Goal: Task Accomplishment & Management: Use online tool/utility

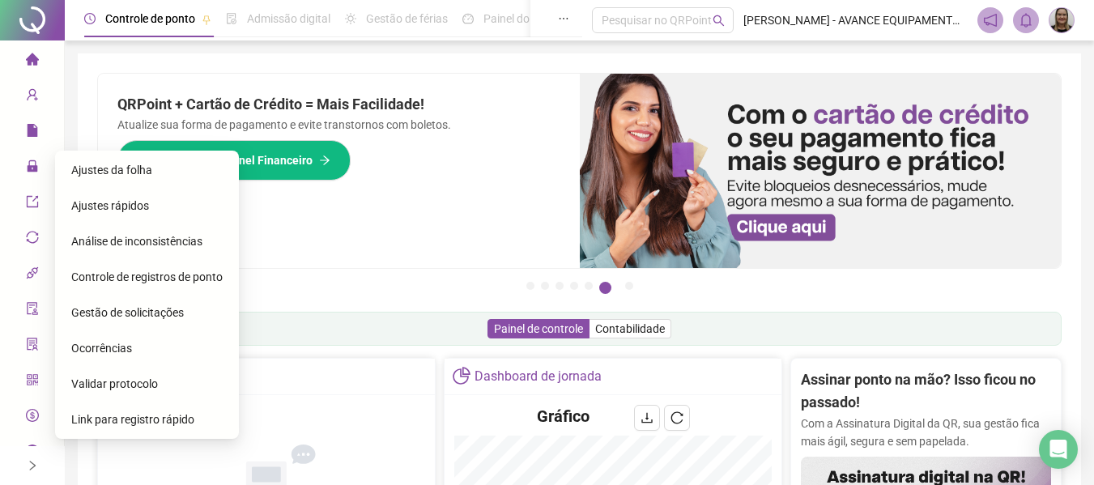
click at [192, 318] on div "Gestão de solicitações" at bounding box center [146, 312] width 151 height 32
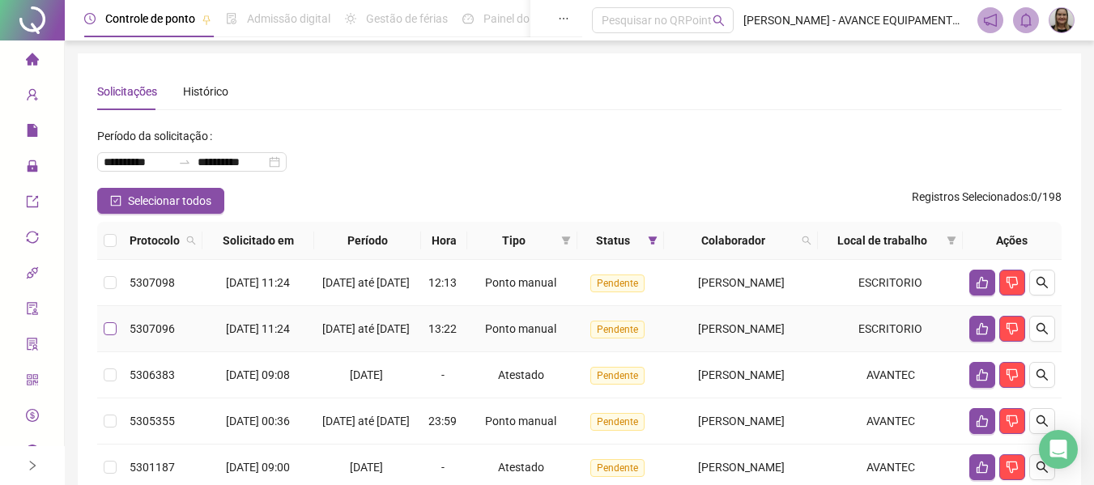
click at [108, 338] on label at bounding box center [110, 329] width 13 height 18
click at [114, 292] on label at bounding box center [110, 283] width 13 height 18
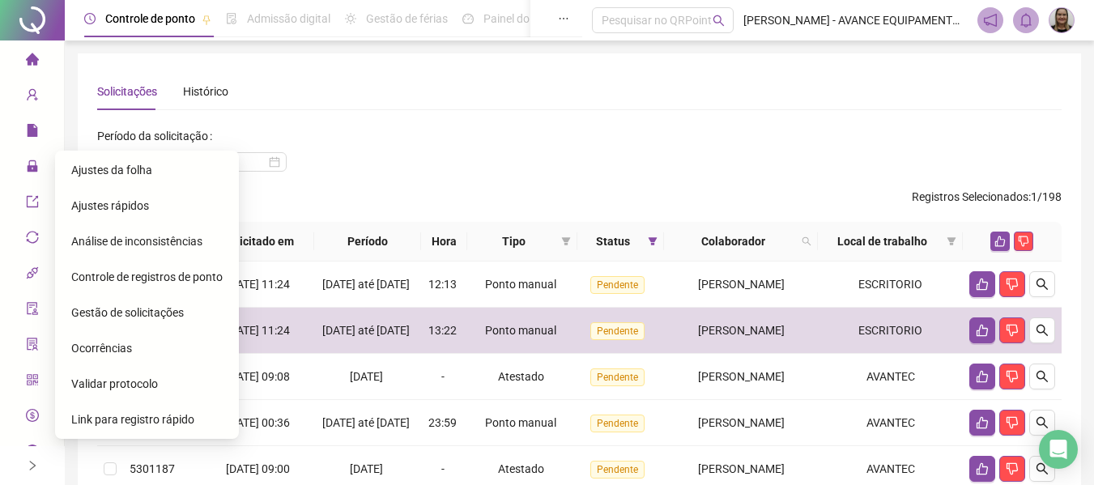
click at [100, 173] on span "Ajustes da folha" at bounding box center [111, 170] width 81 height 13
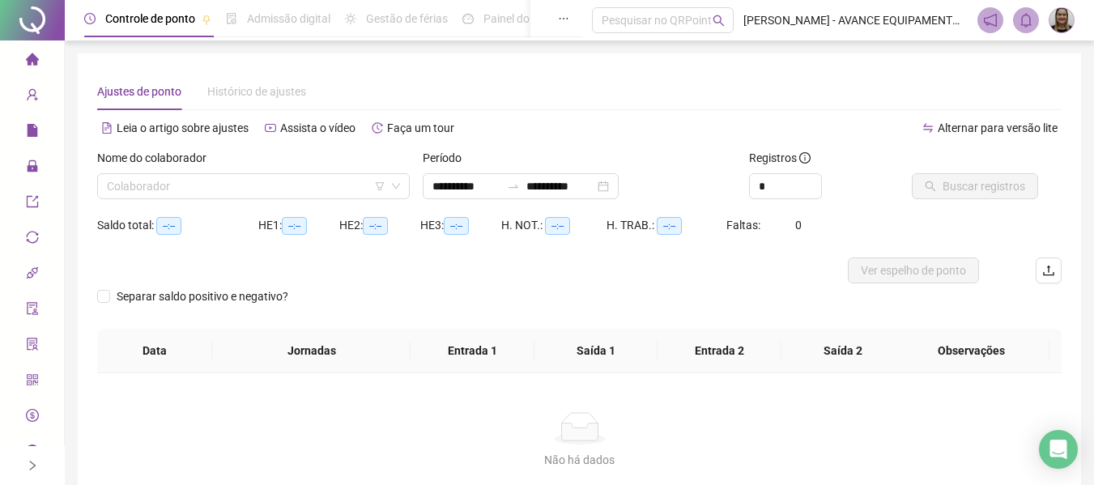
type input "**********"
click at [265, 194] on input "search" at bounding box center [246, 186] width 279 height 24
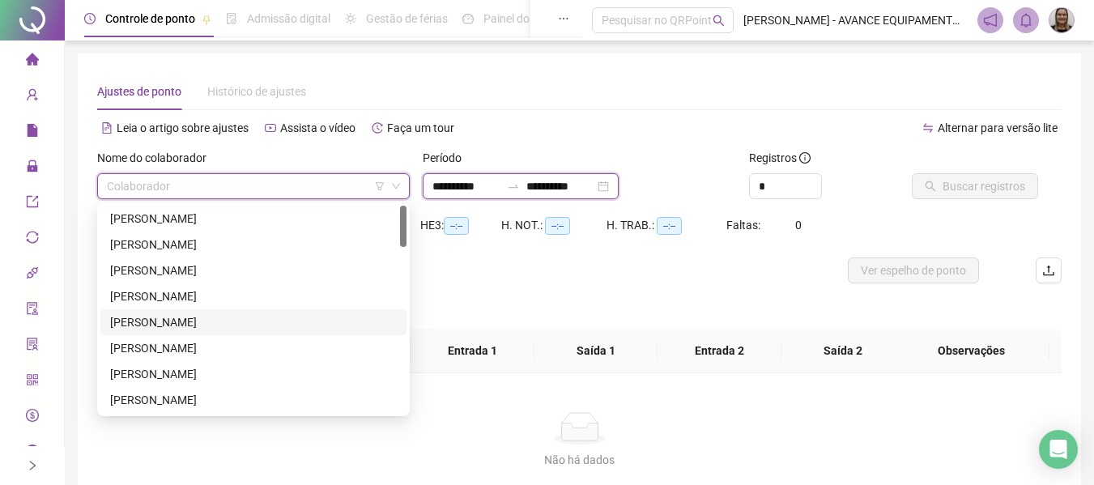
click at [458, 183] on input "**********" at bounding box center [467, 186] width 68 height 18
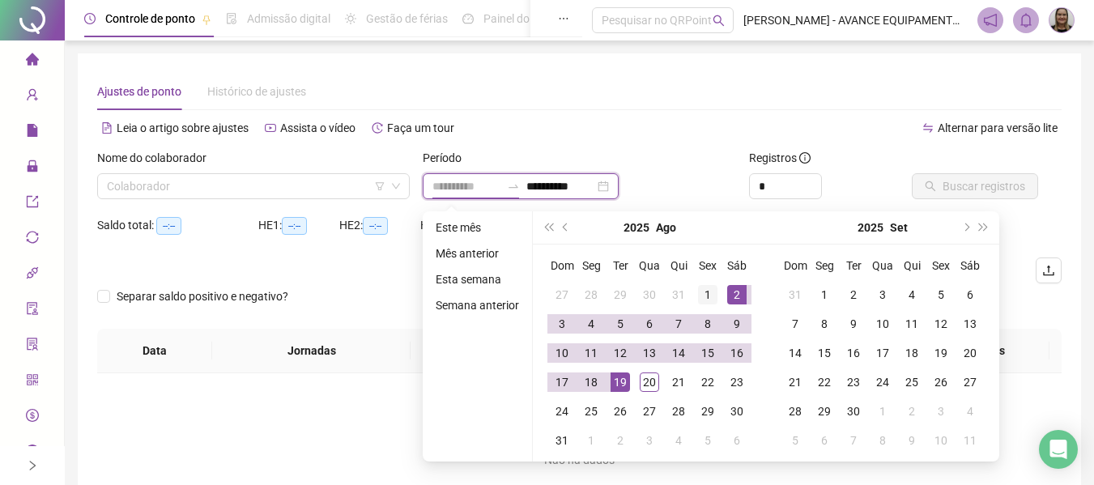
type input "**********"
click at [702, 294] on div "1" at bounding box center [707, 294] width 19 height 19
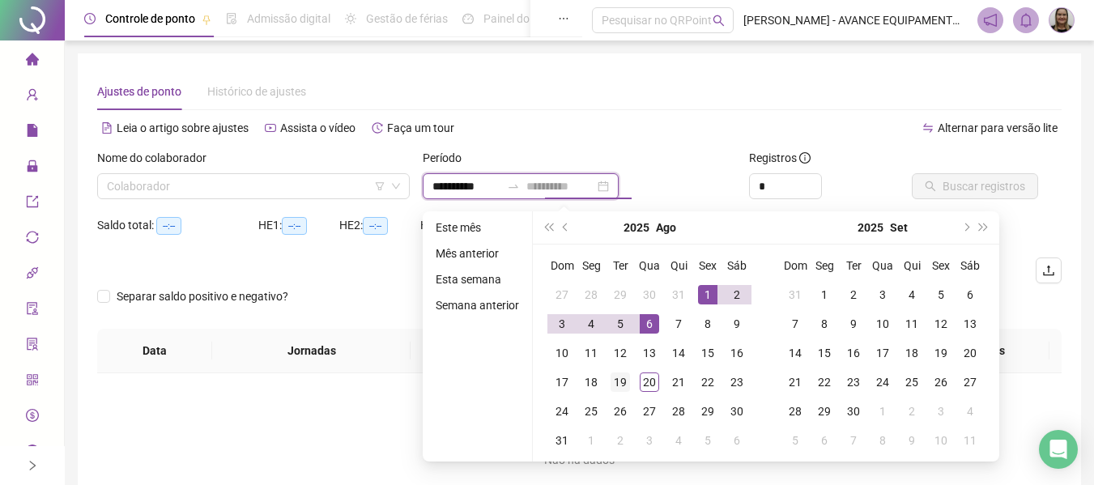
type input "**********"
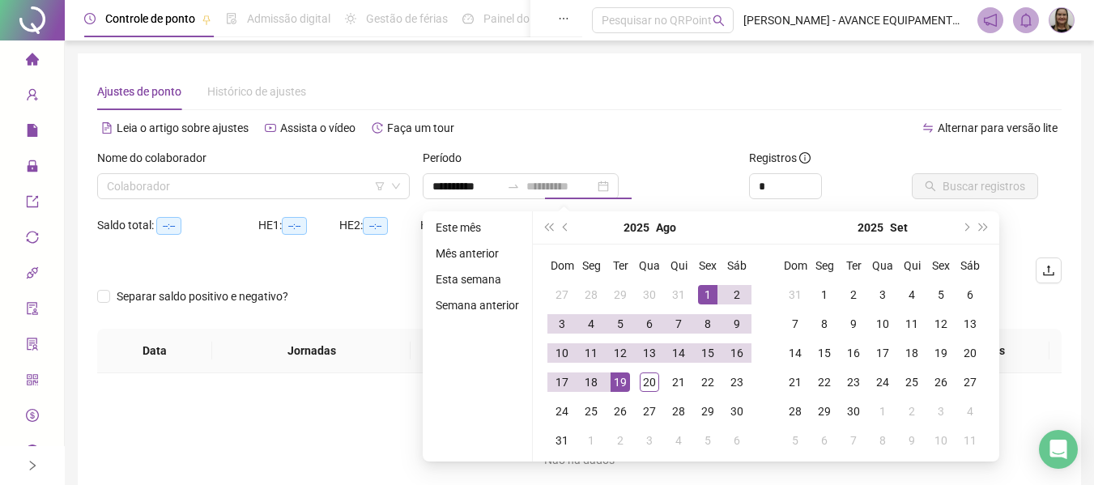
click at [617, 384] on div "19" at bounding box center [620, 382] width 19 height 19
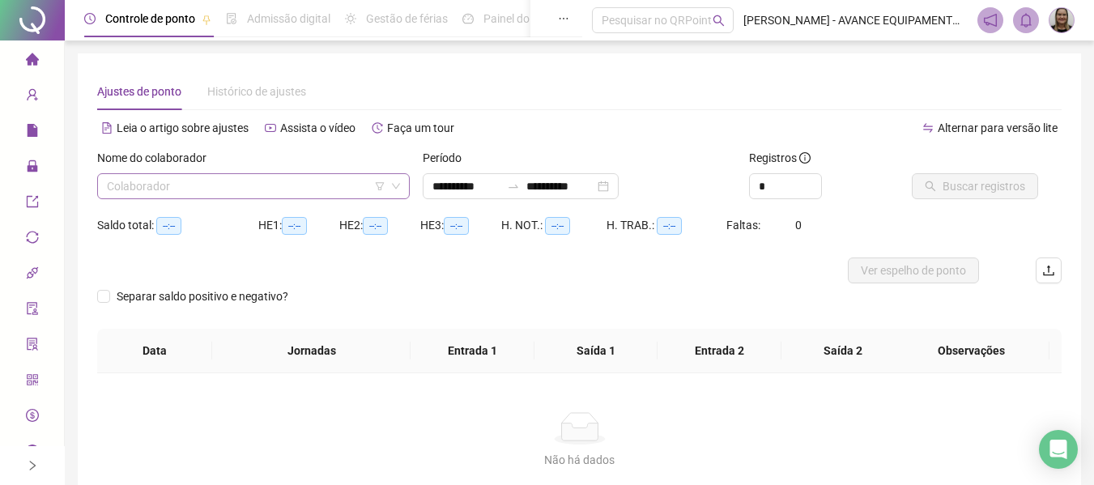
click at [320, 190] on input "search" at bounding box center [246, 186] width 279 height 24
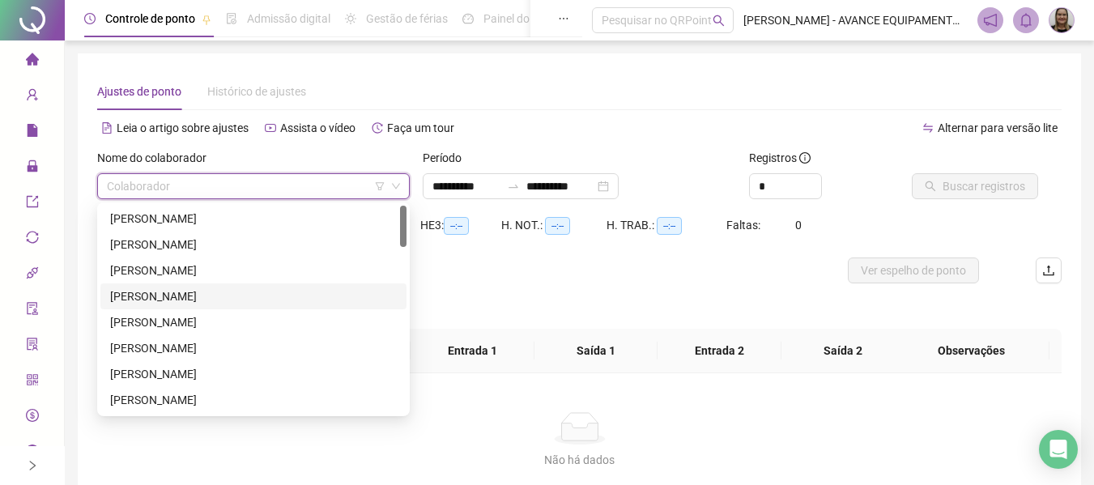
drag, startPoint x: 250, startPoint y: 295, endPoint x: 702, endPoint y: 299, distance: 452.0
click at [252, 295] on div "[PERSON_NAME]" at bounding box center [253, 297] width 287 height 18
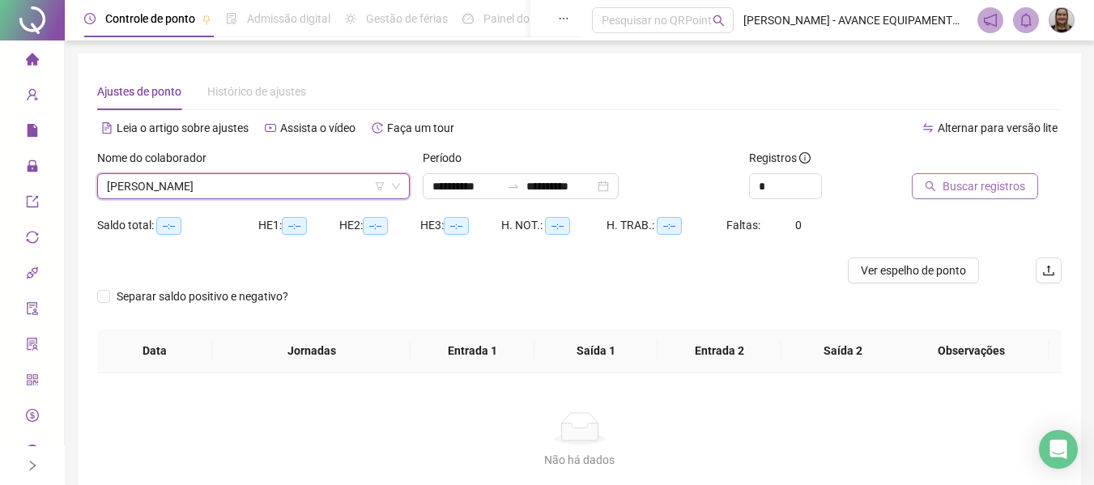
click at [996, 187] on span "Buscar registros" at bounding box center [984, 186] width 83 height 18
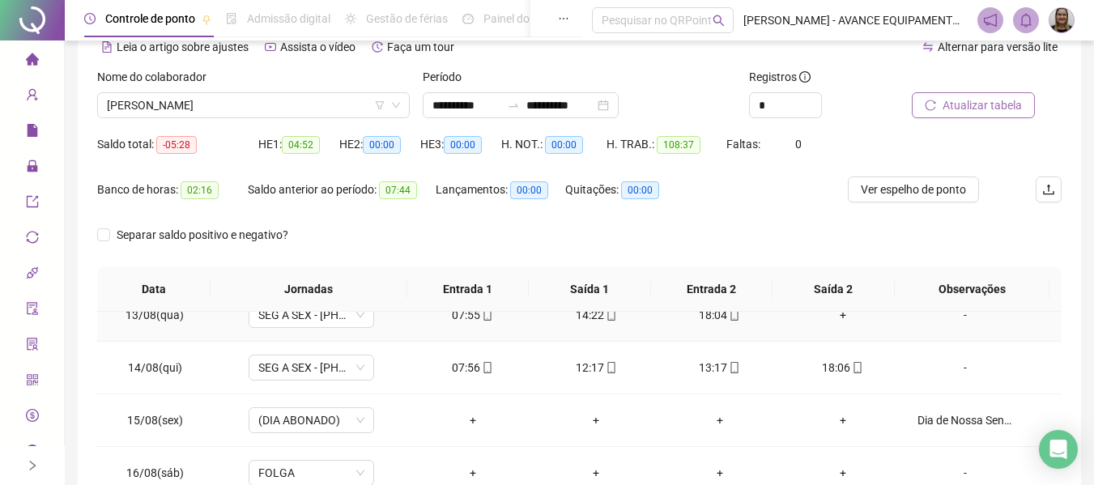
scroll to position [343, 0]
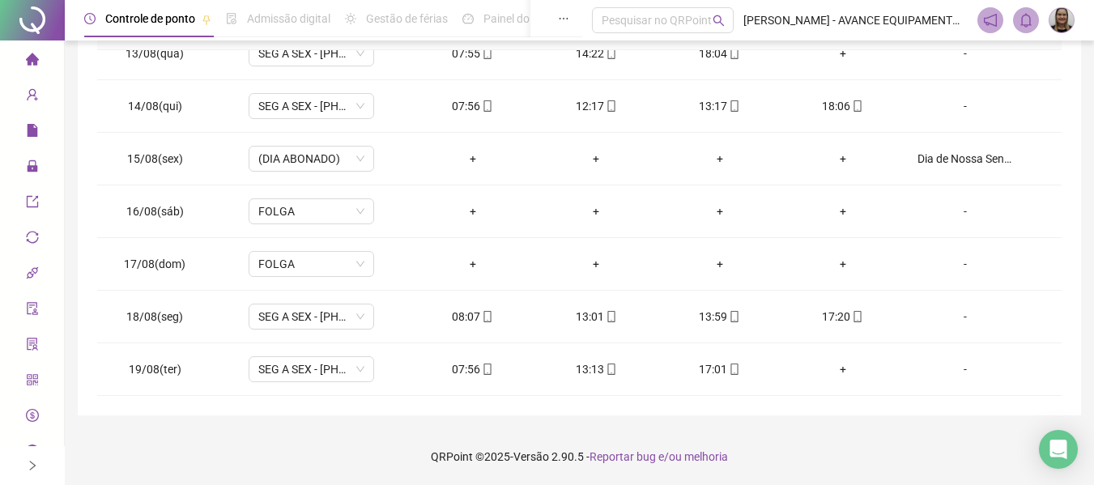
drag, startPoint x: 32, startPoint y: 59, endPoint x: 116, endPoint y: 6, distance: 99.1
click at [52, 46] on ul "Página inicial Cadastros Relatórios Administração Exportações Integrações Acess…" at bounding box center [32, 273] width 65 height 467
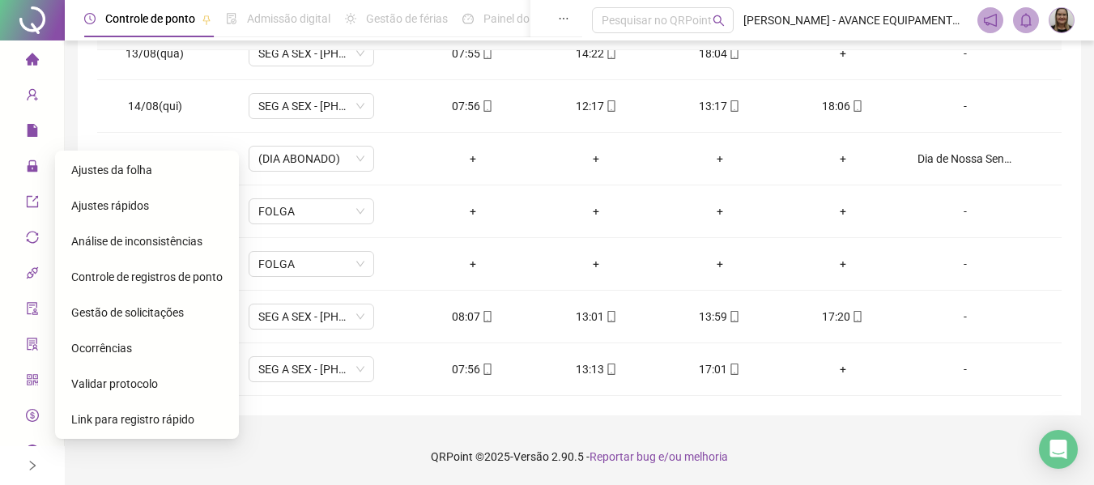
click at [151, 313] on span "Gestão de solicitações" at bounding box center [127, 312] width 113 height 13
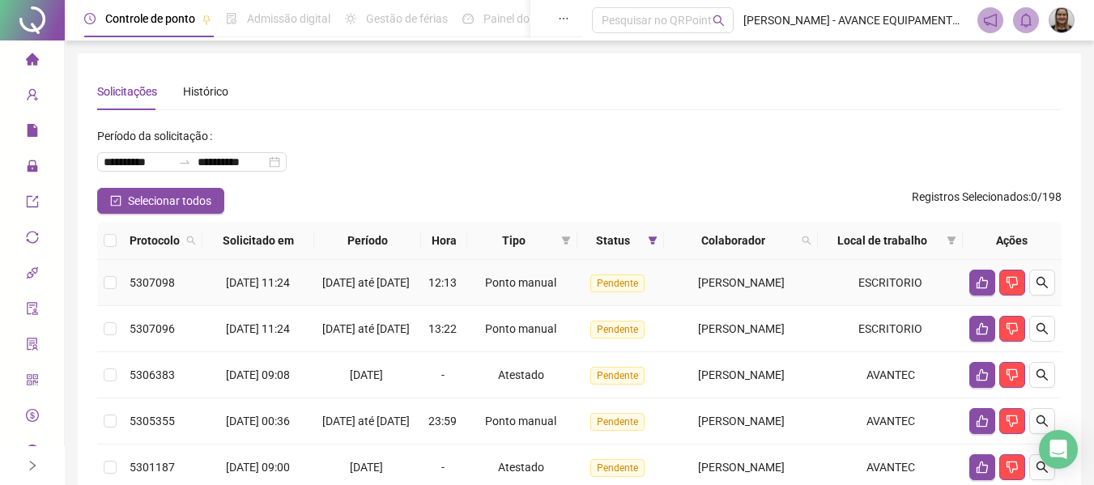
click at [114, 279] on label at bounding box center [110, 283] width 13 height 18
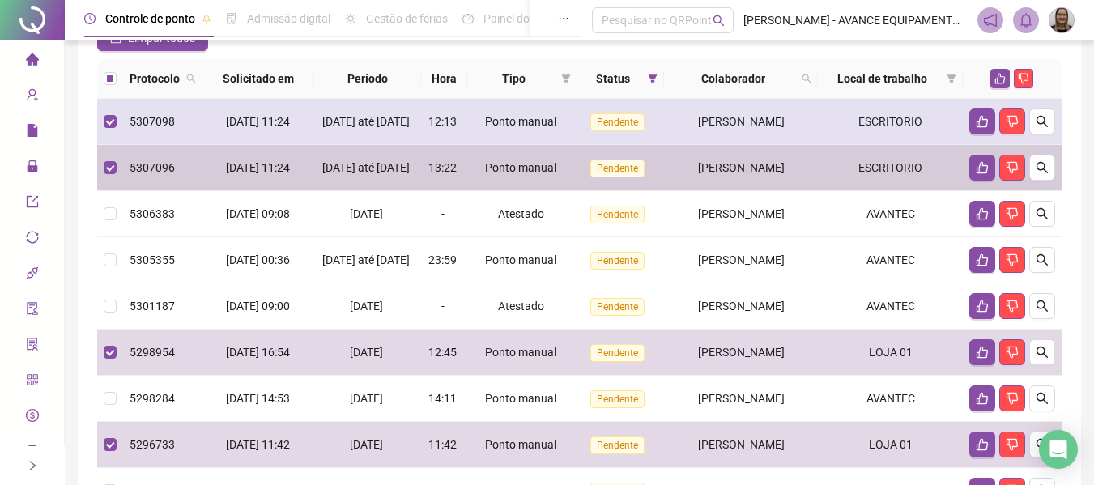
scroll to position [162, 0]
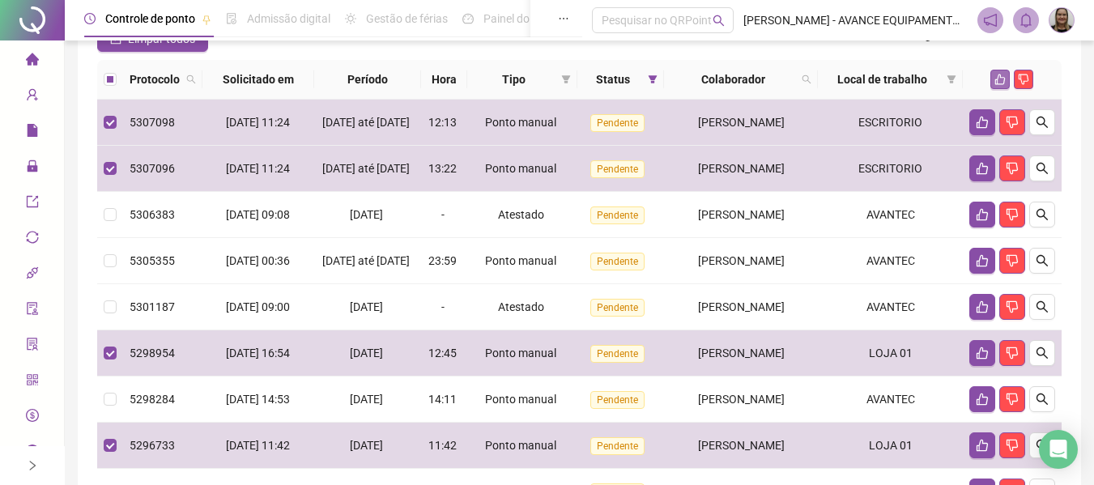
click at [1003, 80] on icon "like" at bounding box center [1000, 79] width 11 height 11
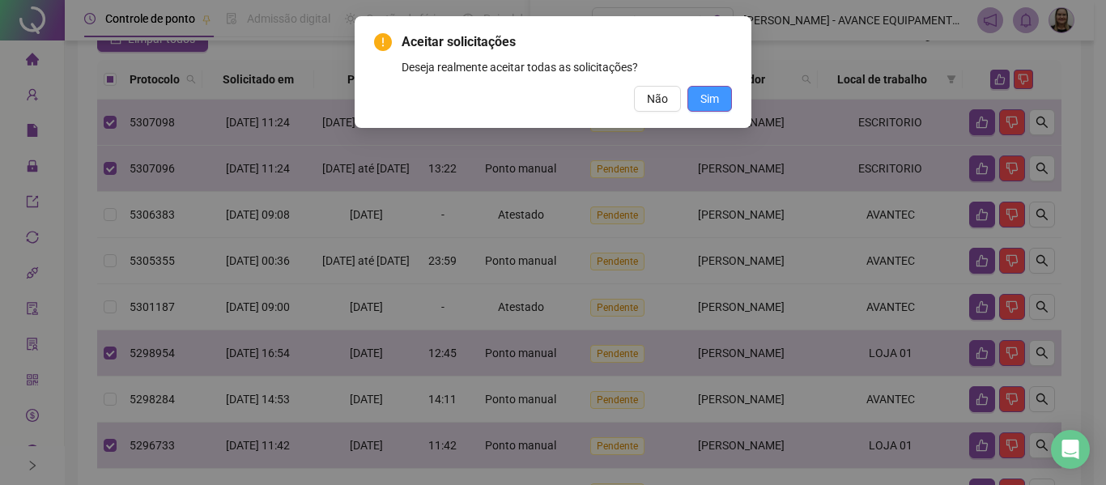
click at [713, 100] on span "Sim" at bounding box center [710, 99] width 19 height 18
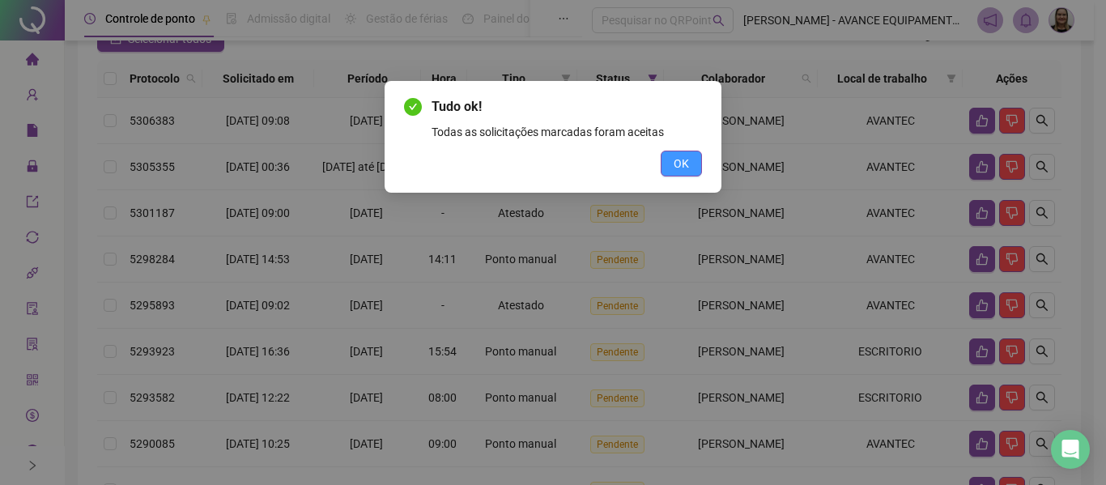
drag, startPoint x: 691, startPoint y: 161, endPoint x: 393, endPoint y: 112, distance: 302.1
click at [690, 161] on button "OK" at bounding box center [681, 164] width 41 height 26
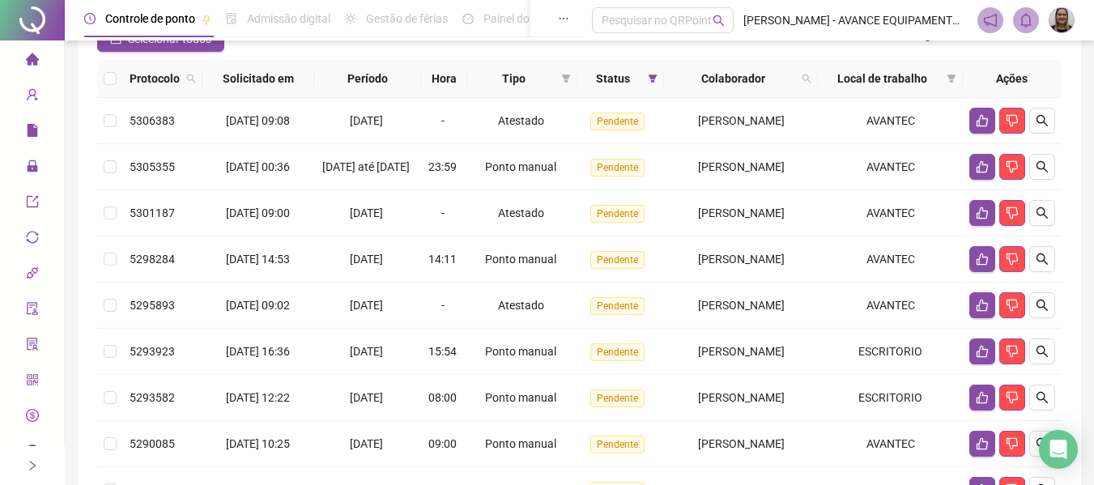
click at [26, 57] on icon "home" at bounding box center [32, 59] width 13 height 13
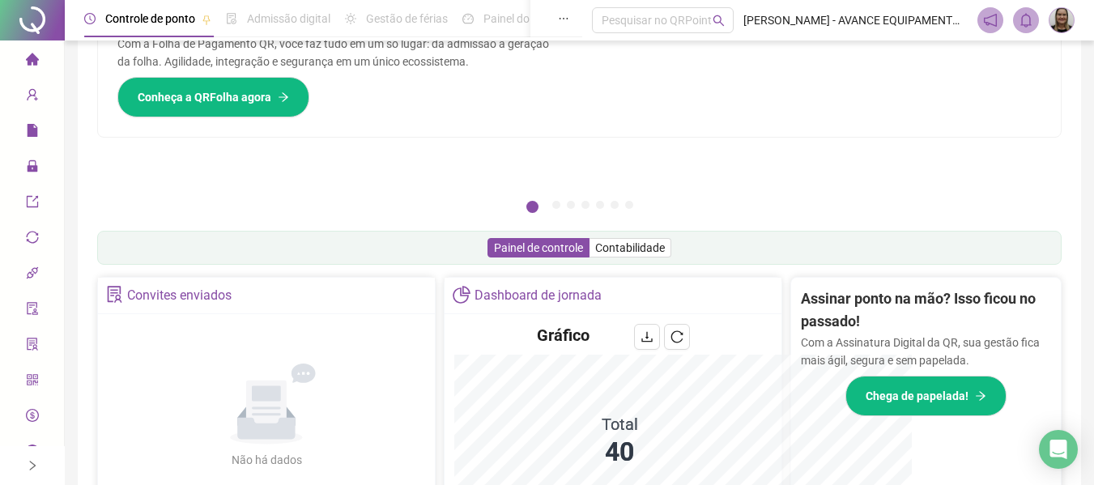
scroll to position [320, 0]
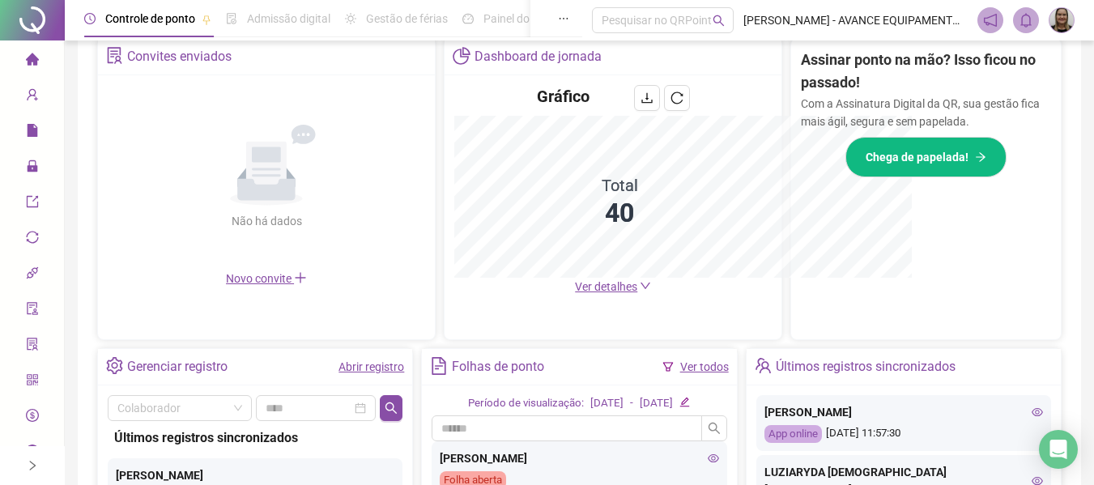
click at [1024, 437] on div "App online 20/08/2025 11:57:30" at bounding box center [904, 434] width 279 height 19
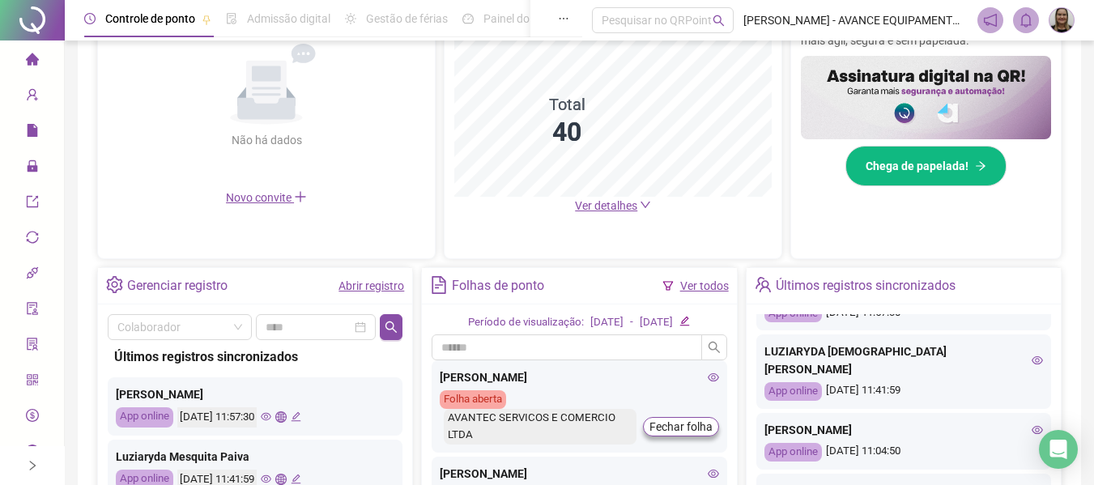
scroll to position [0, 0]
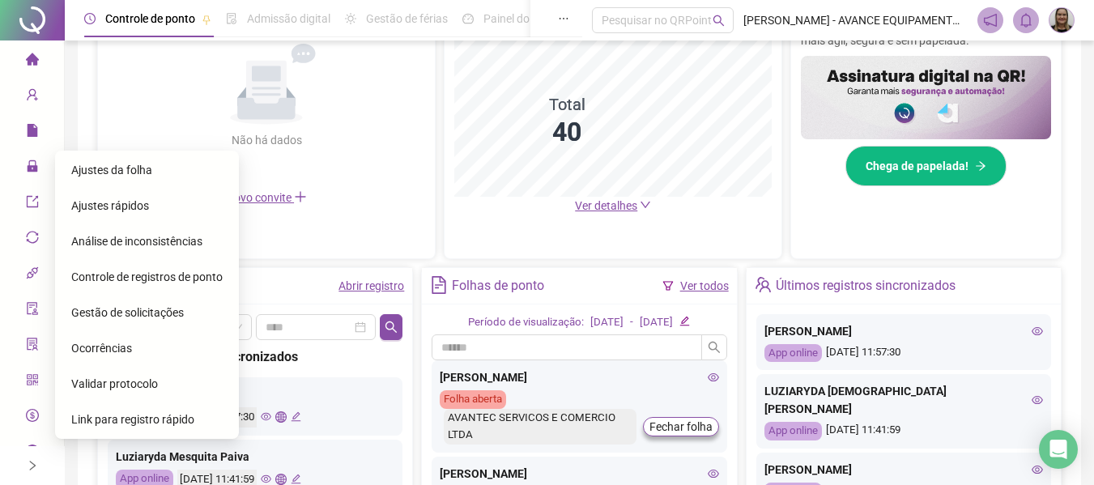
click at [130, 168] on span "Ajustes da folha" at bounding box center [111, 170] width 81 height 13
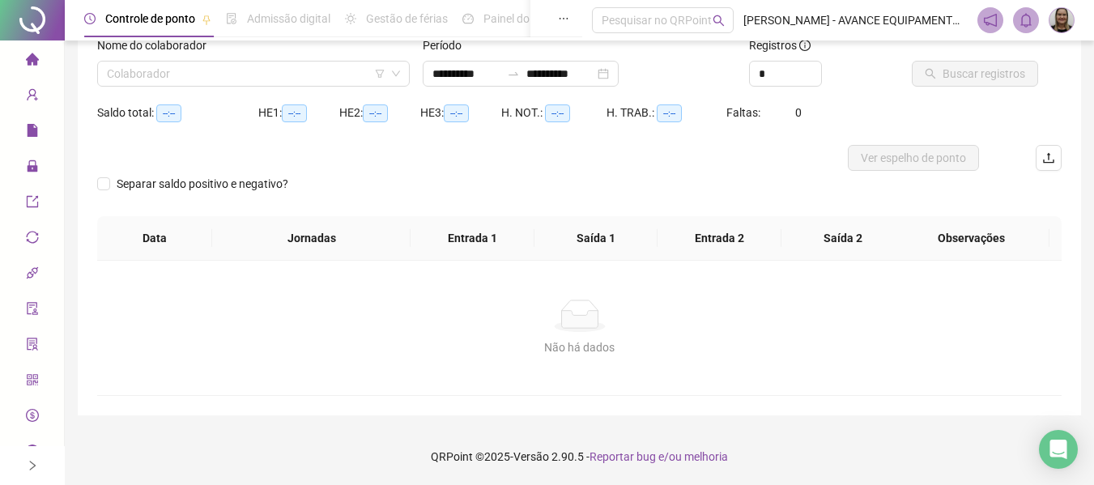
scroll to position [113, 0]
type input "**********"
click at [241, 64] on input "search" at bounding box center [246, 74] width 279 height 24
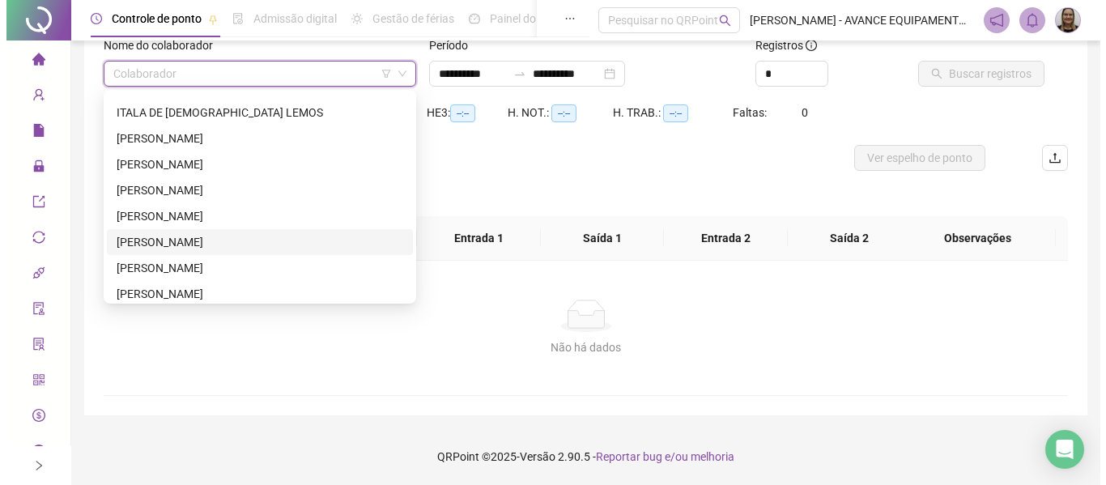
scroll to position [567, 0]
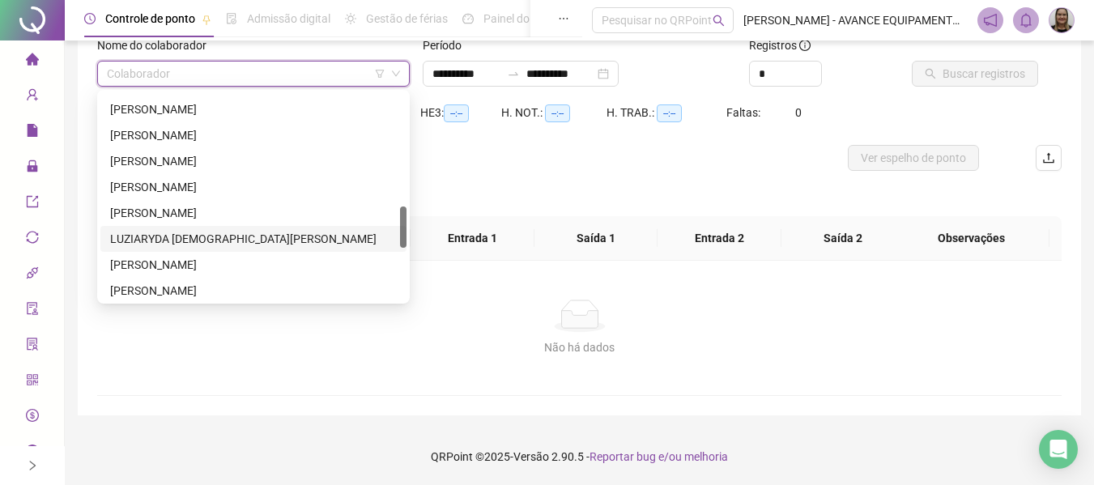
click at [170, 242] on div "LUZIARYDA [DEMOGRAPHIC_DATA][PERSON_NAME]" at bounding box center [253, 239] width 287 height 18
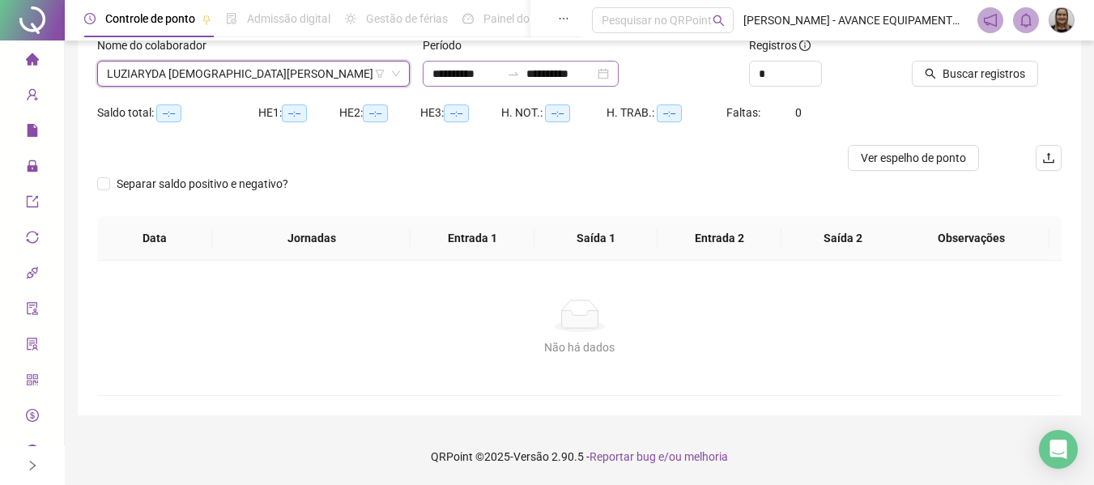
click at [462, 63] on div "**********" at bounding box center [521, 74] width 196 height 26
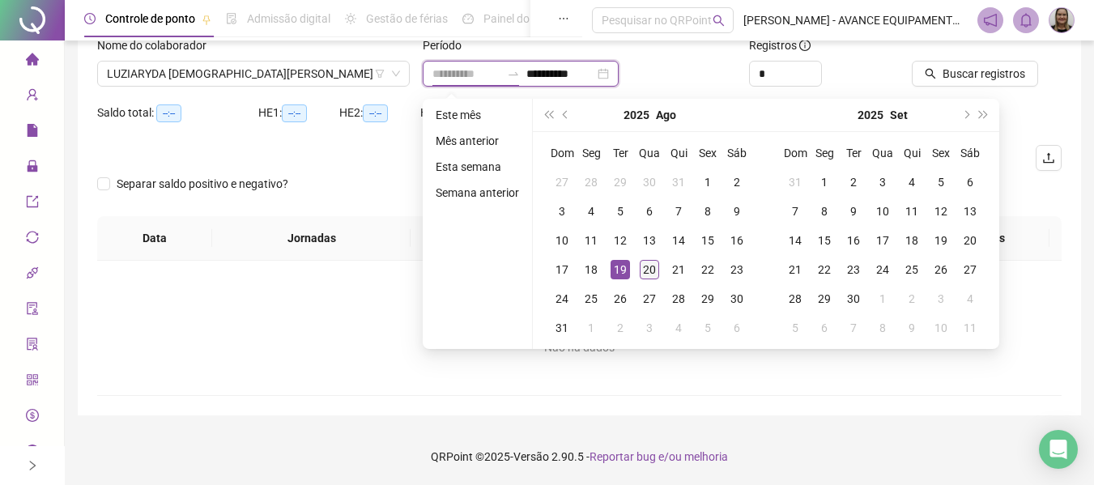
type input "**********"
click at [648, 266] on div "20" at bounding box center [649, 269] width 19 height 19
type input "**********"
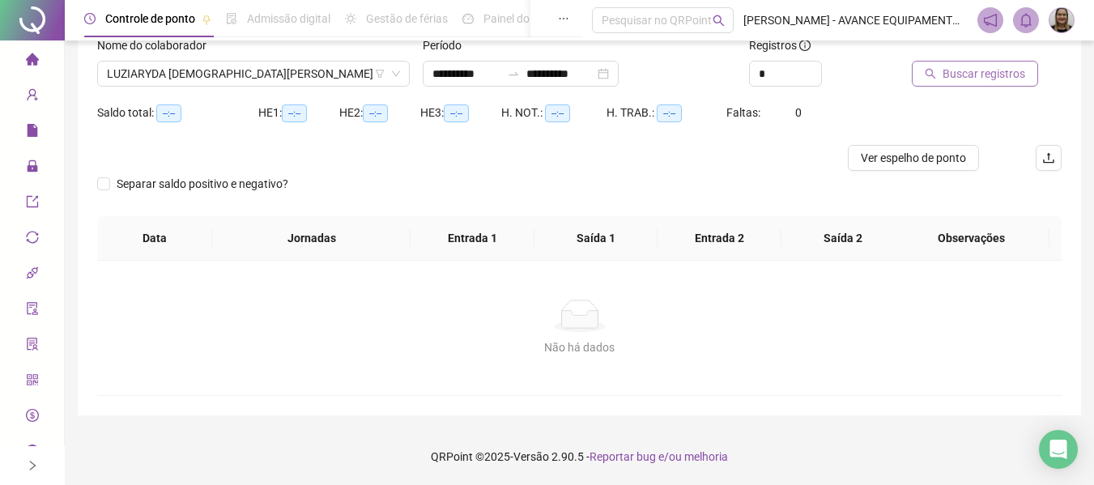
click at [941, 67] on button "Buscar registros" at bounding box center [975, 74] width 126 height 26
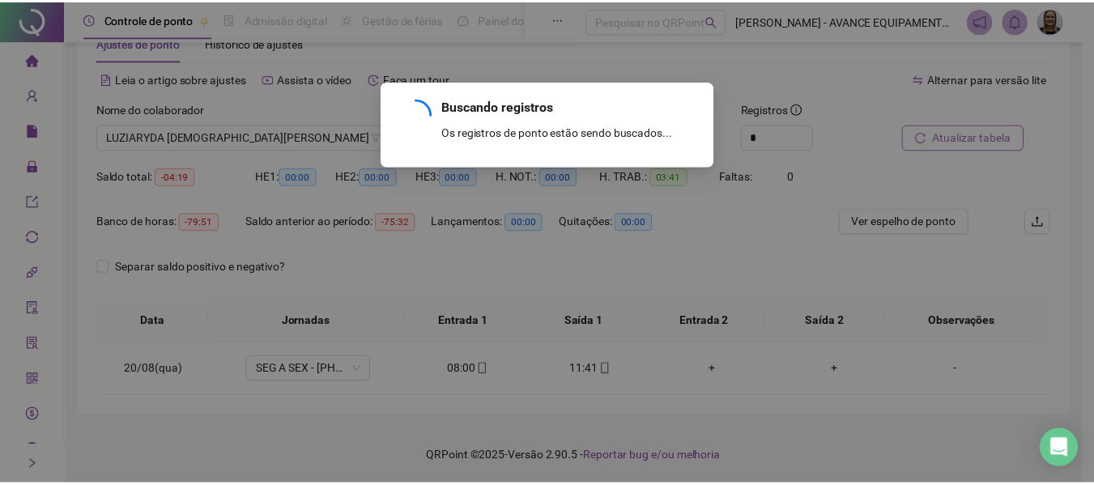
scroll to position [49, 0]
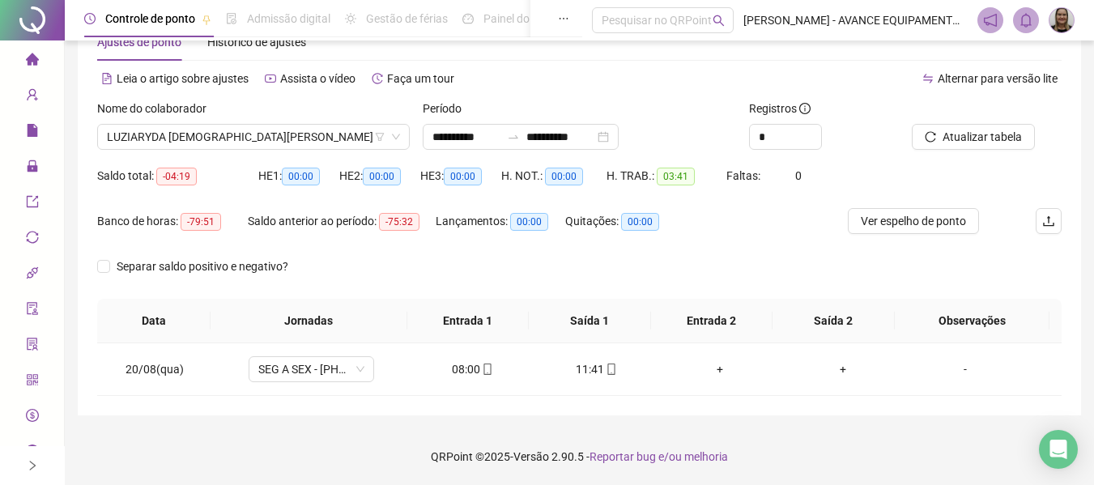
click at [25, 56] on icon "home" at bounding box center [31, 59] width 13 height 12
